Goal: Book appointment/travel/reservation

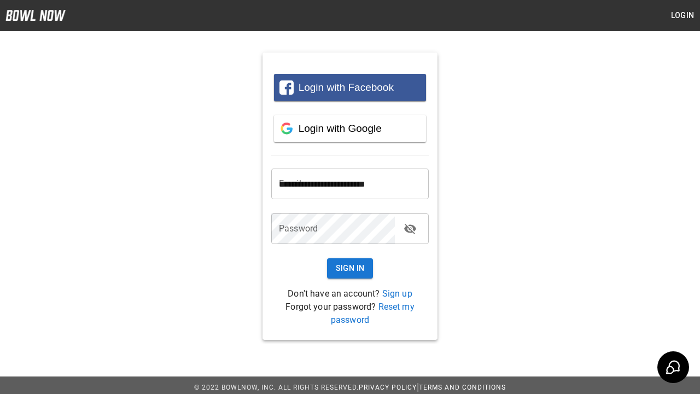
type input "**********"
click at [350, 268] on button "Sign In" at bounding box center [350, 268] width 46 height 20
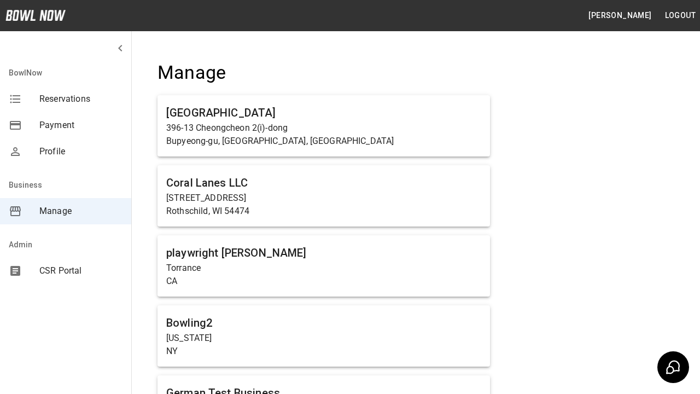
click at [66, 211] on span "Manage" at bounding box center [80, 210] width 83 height 13
